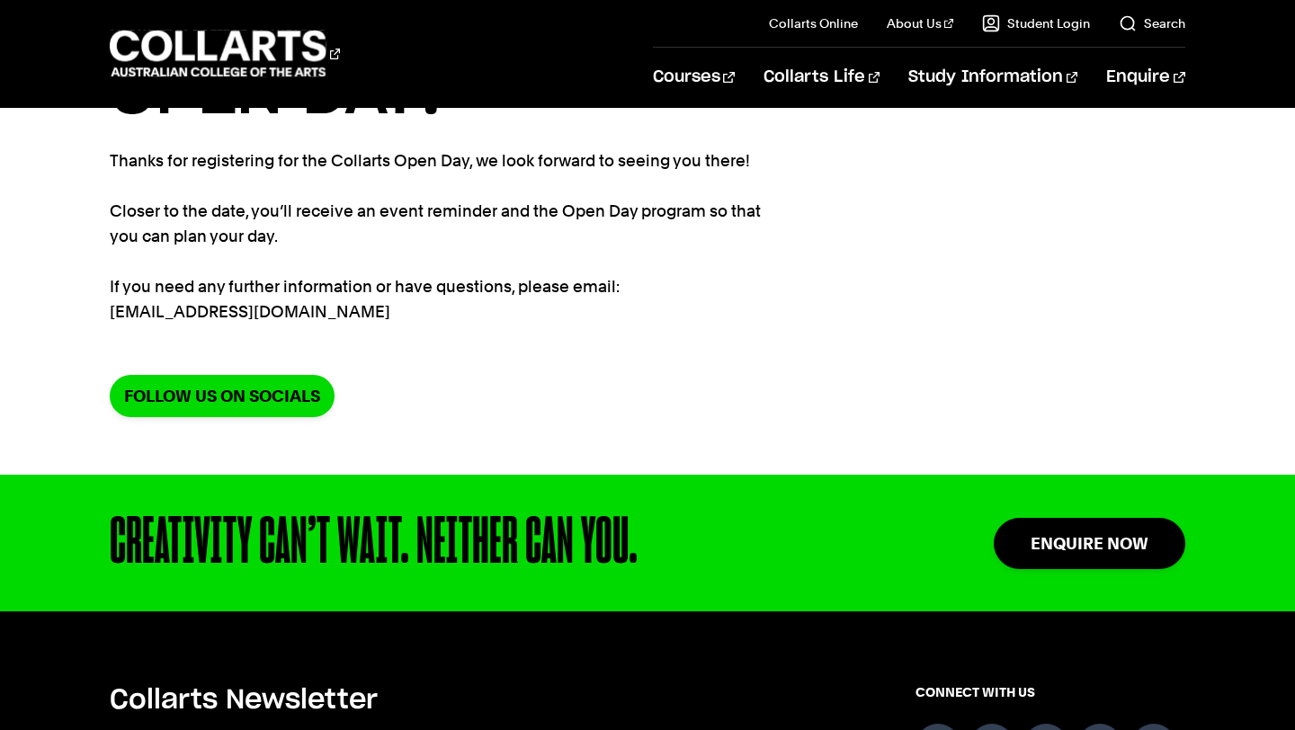
scroll to position [182, 0]
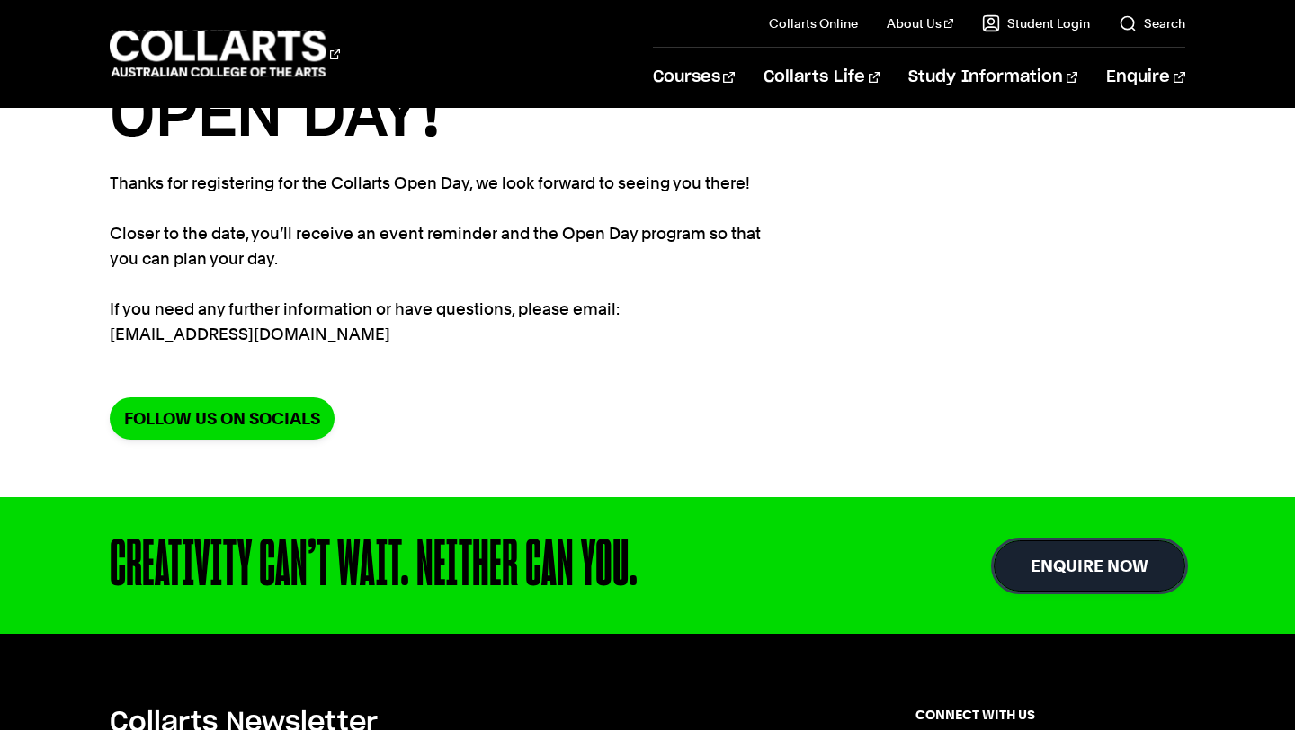
click at [1083, 563] on link "Enquire Now" at bounding box center [1090, 566] width 192 height 51
